Goal: Find specific page/section: Find specific page/section

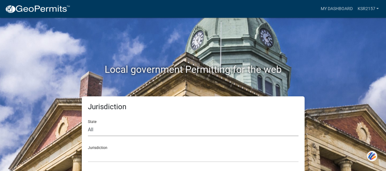
click at [206, 127] on select "All [US_STATE] [US_STATE] [US_STATE] [US_STATE] [US_STATE] [US_STATE] [US_STATE…" at bounding box center [193, 129] width 211 height 13
click at [98, 128] on select "All [US_STATE] [US_STATE] [US_STATE] [US_STATE] [US_STATE] [US_STATE] [US_STATE…" at bounding box center [193, 129] width 211 height 13
select select "[US_STATE]"
click at [88, 123] on select "All [US_STATE] [US_STATE] [US_STATE] [US_STATE] [US_STATE] [US_STATE] [US_STATE…" at bounding box center [193, 129] width 211 height 13
click at [178, 154] on select "City of [GEOGRAPHIC_DATA], [US_STATE] City of [GEOGRAPHIC_DATA], [US_STATE] Cit…" at bounding box center [193, 155] width 211 height 13
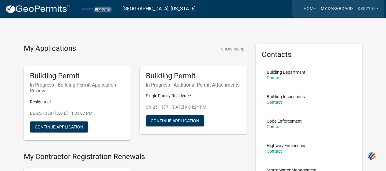
click at [338, 8] on link "My Dashboard" at bounding box center [336, 9] width 37 height 12
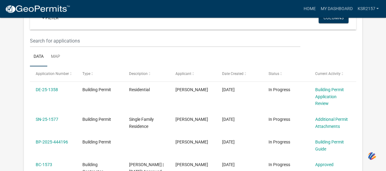
scroll to position [72, 0]
